Goal: Task Accomplishment & Management: Complete application form

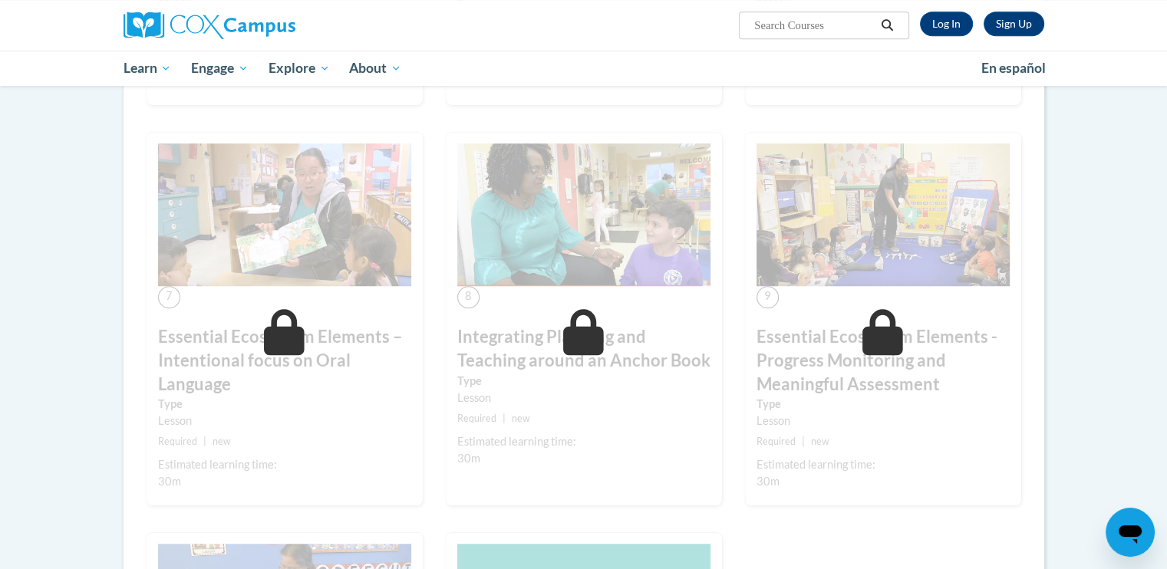
scroll to position [1015, 0]
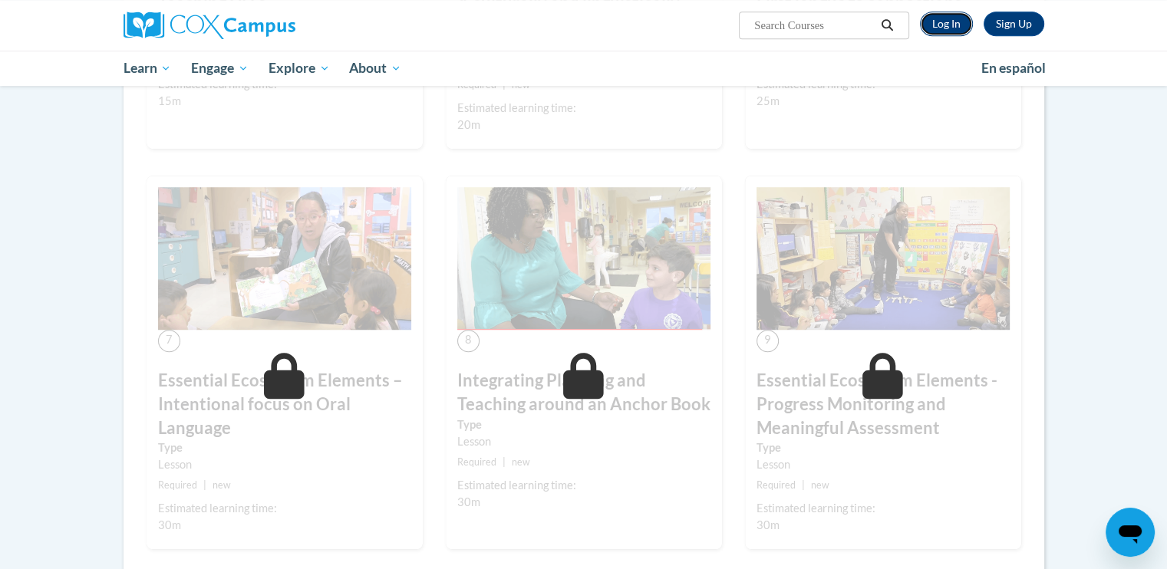
click at [951, 25] on link "Log In" at bounding box center [946, 24] width 53 height 25
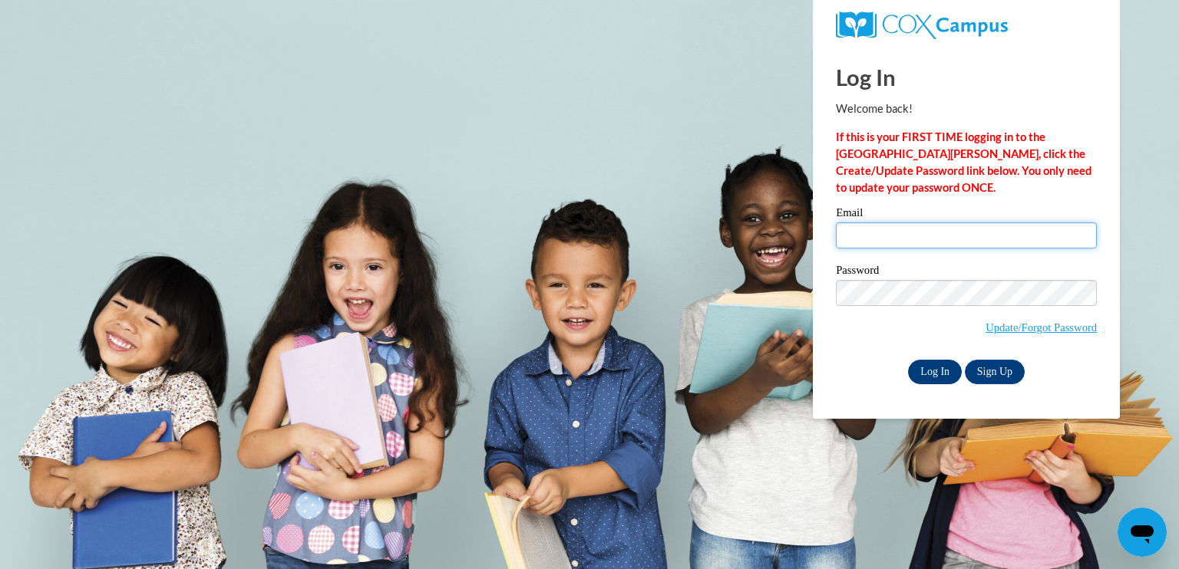
type input "zakia_fields@yahoo.com"
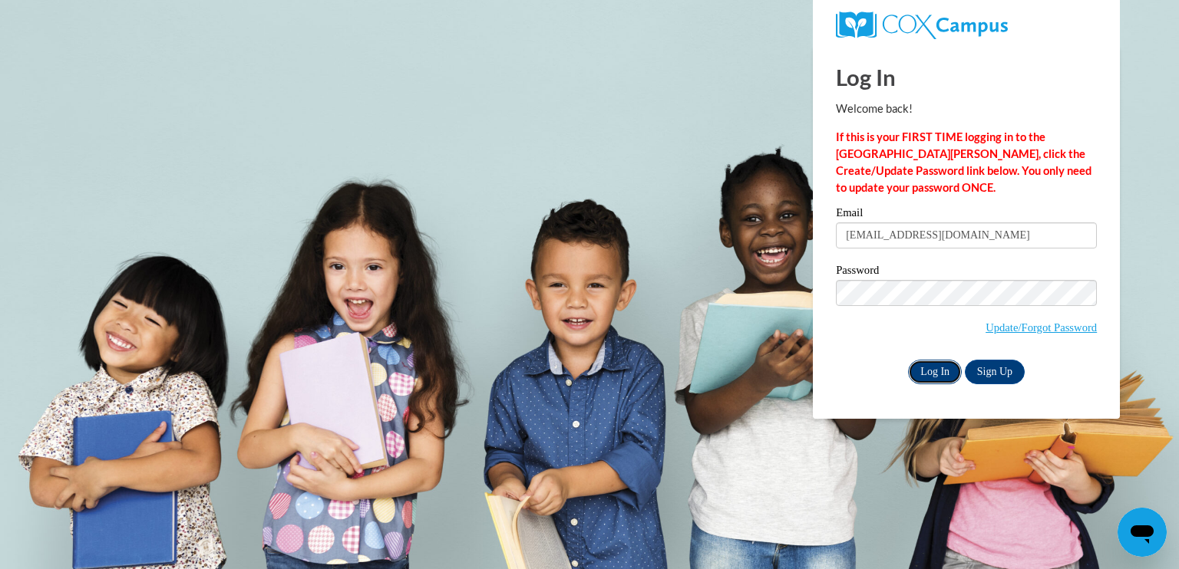
click at [945, 370] on input "Log In" at bounding box center [935, 372] width 54 height 25
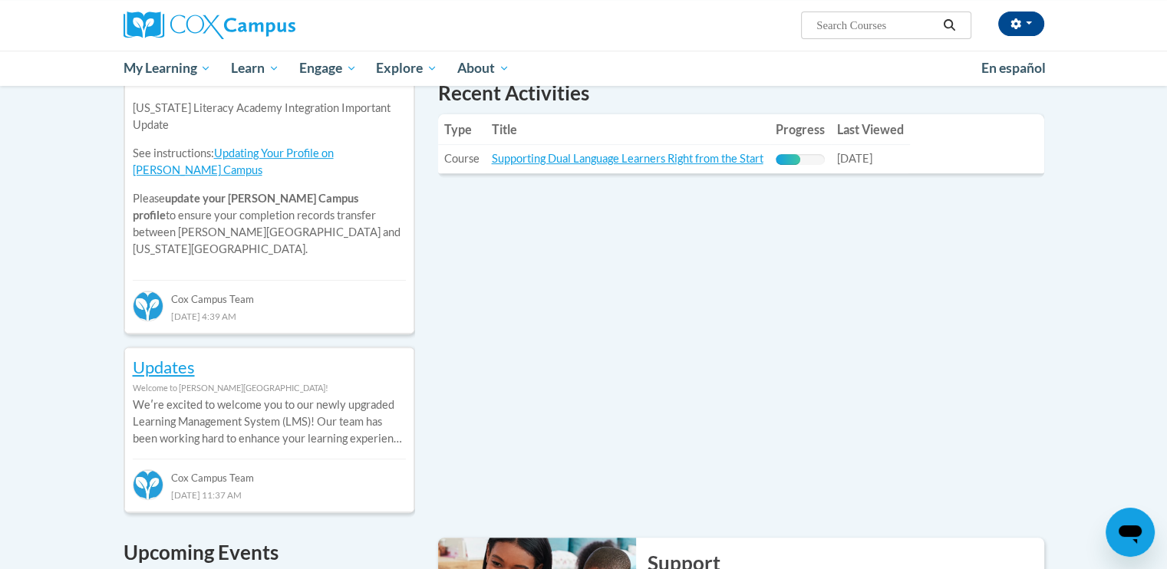
scroll to position [559, 0]
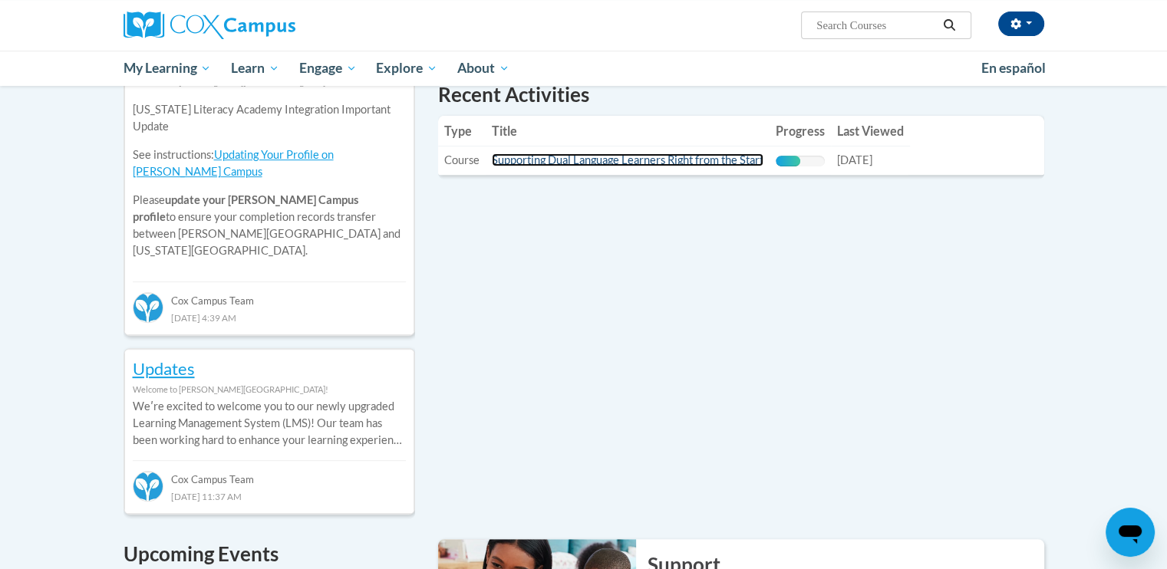
click at [751, 163] on link "Supporting Dual Language Learners Right from the Start" at bounding box center [628, 159] width 272 height 13
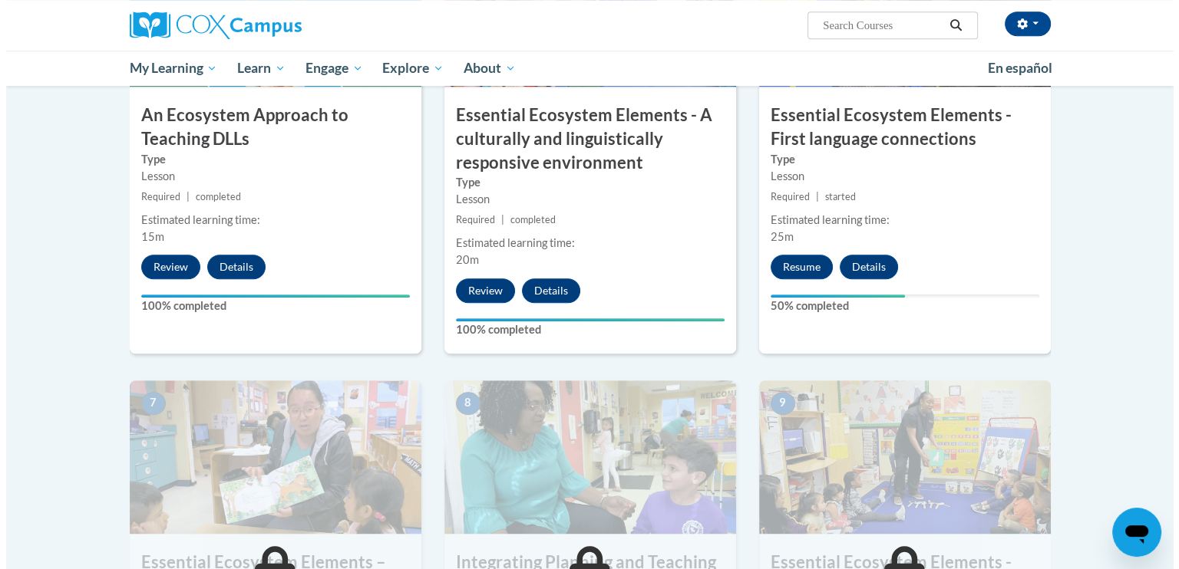
scroll to position [951, 0]
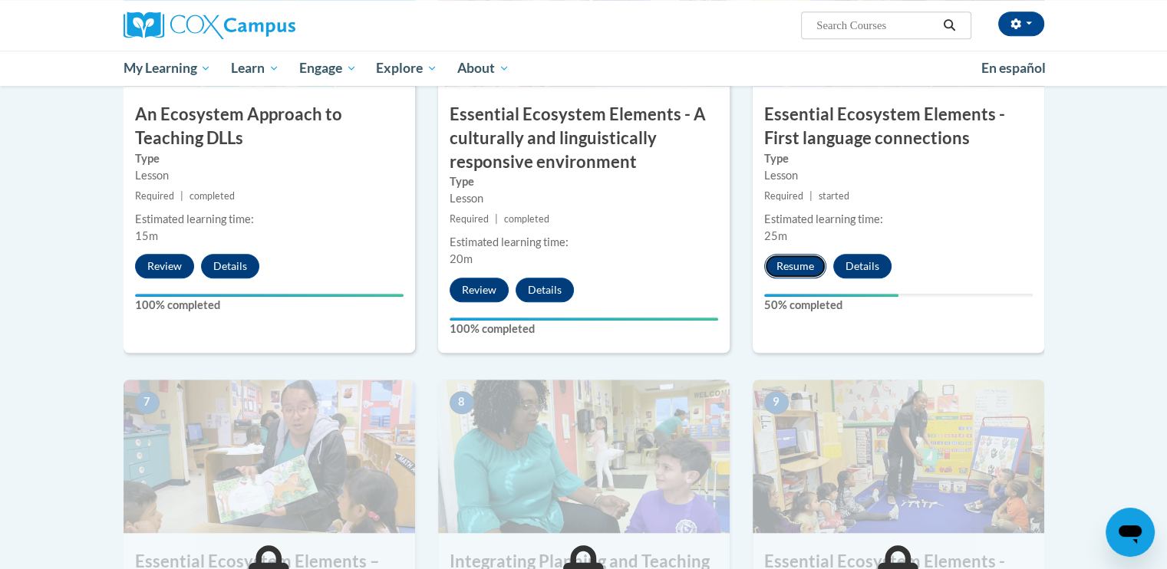
click at [793, 261] on button "Resume" at bounding box center [795, 266] width 62 height 25
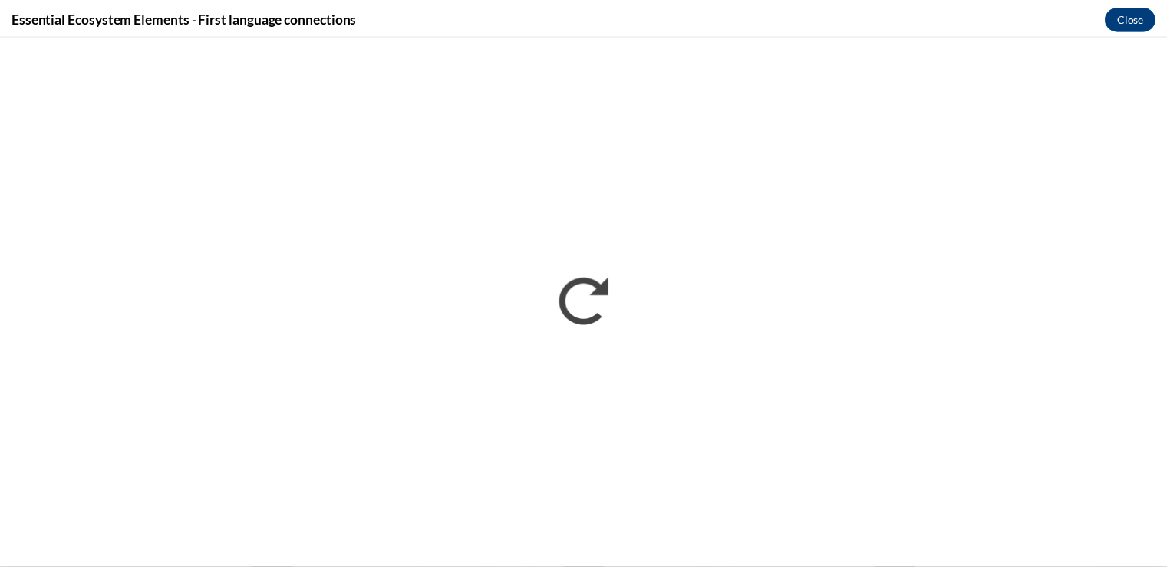
scroll to position [0, 0]
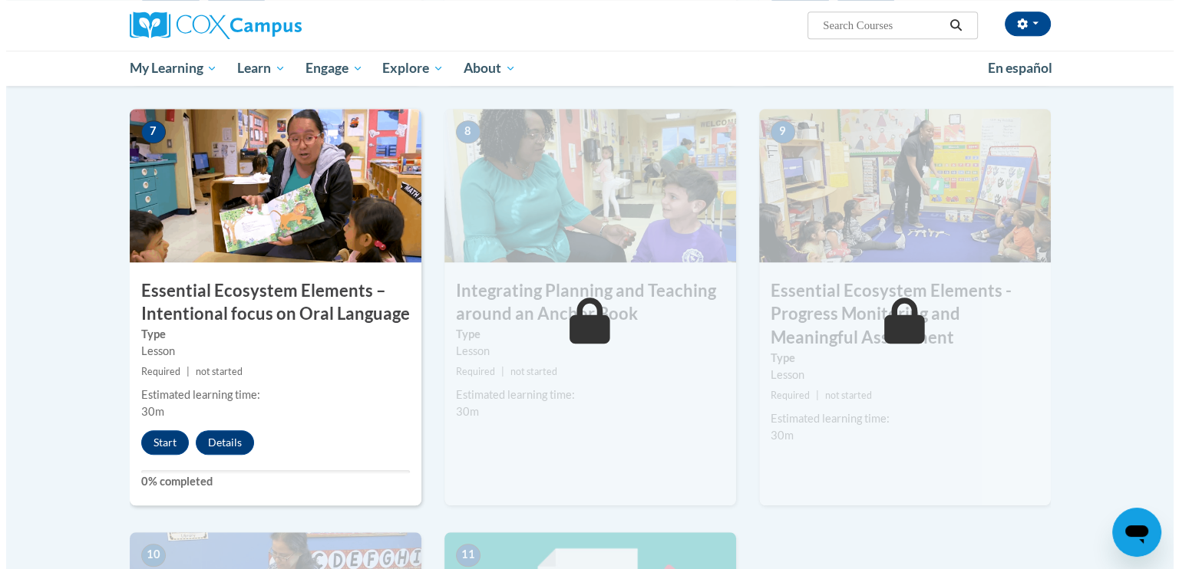
scroll to position [1221, 0]
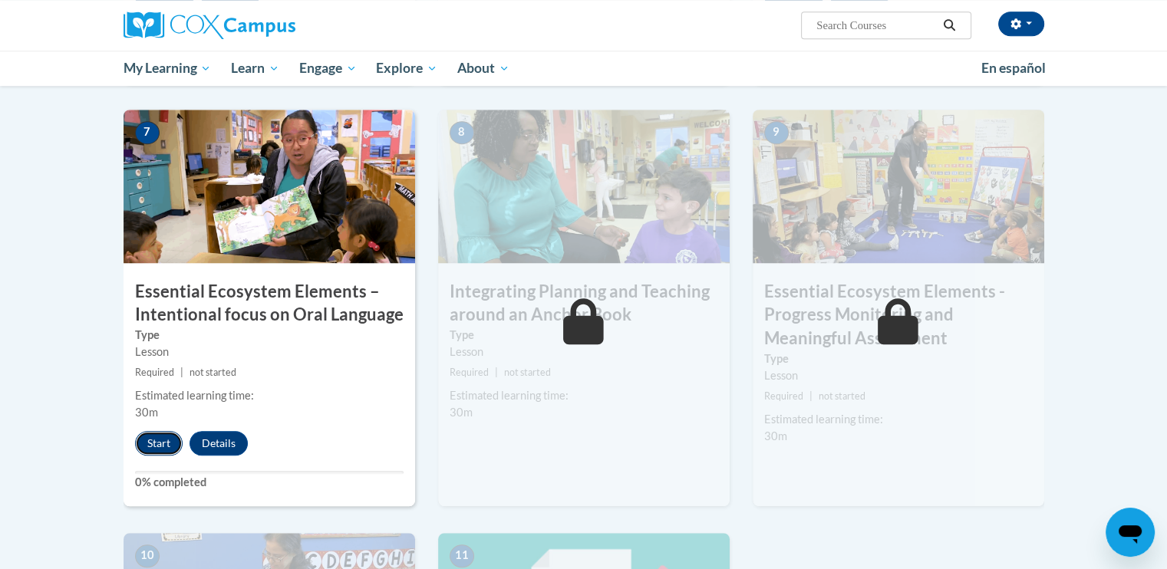
click at [138, 435] on button "Start" at bounding box center [159, 443] width 48 height 25
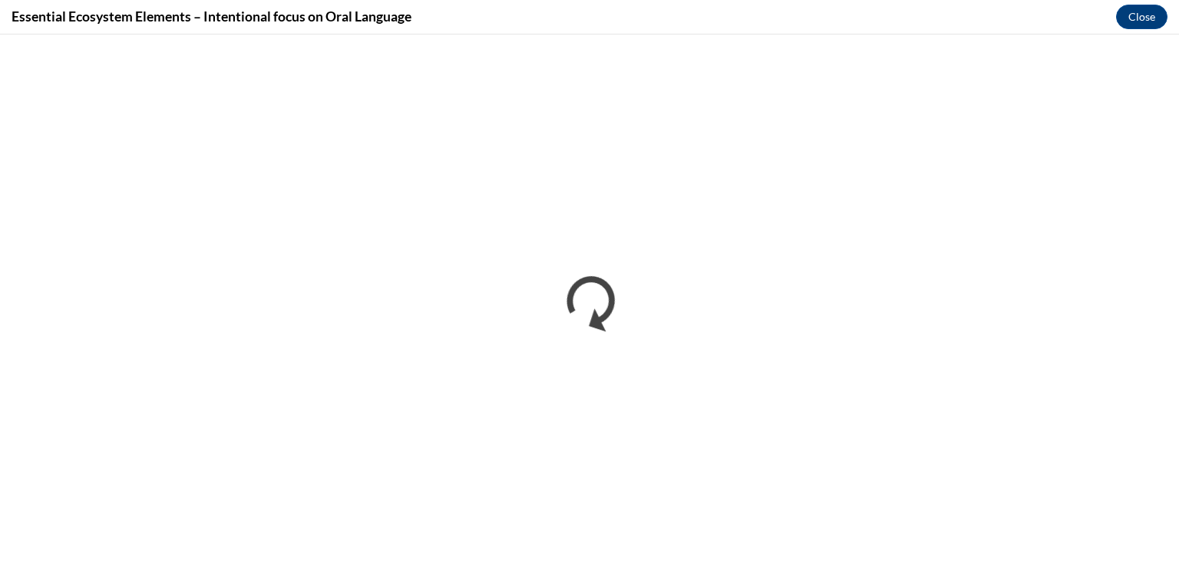
scroll to position [0, 0]
